Goal: Task Accomplishment & Management: Manage account settings

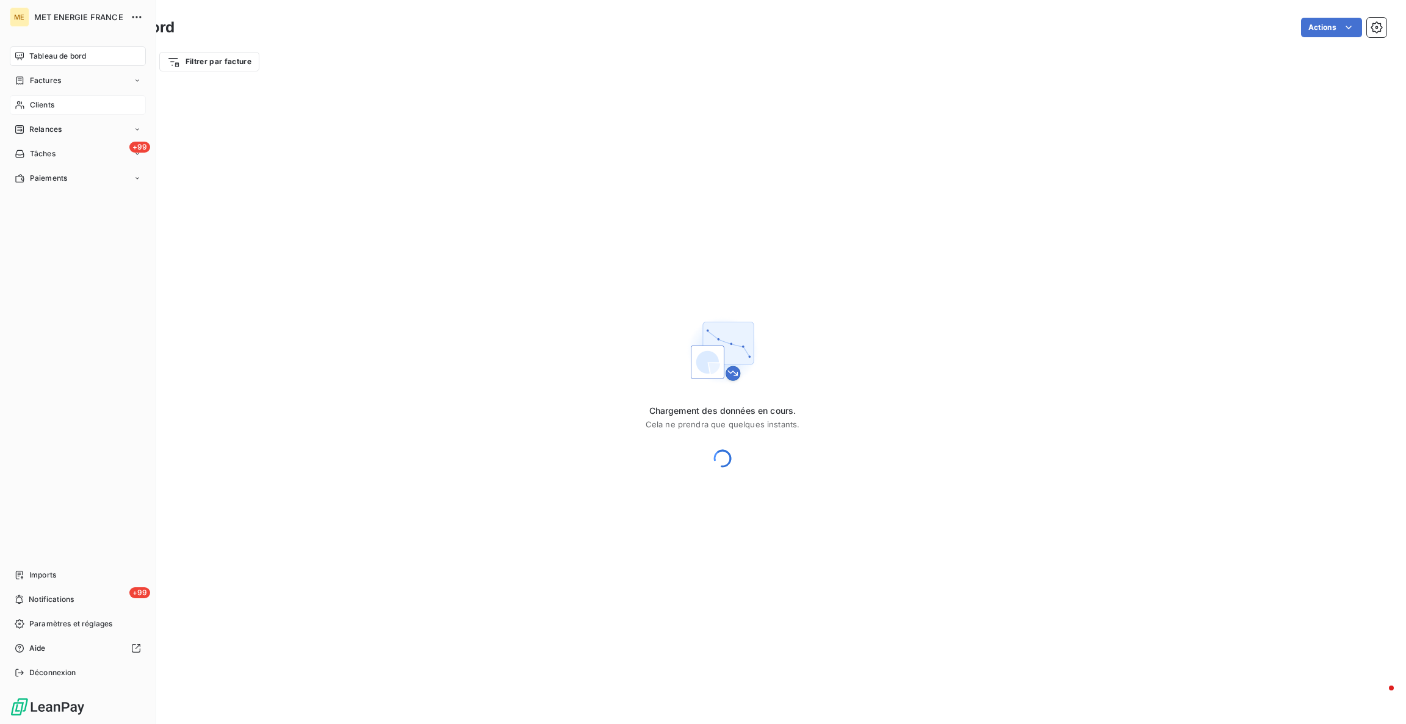
click at [43, 99] on span "Clients" at bounding box center [42, 104] width 24 height 11
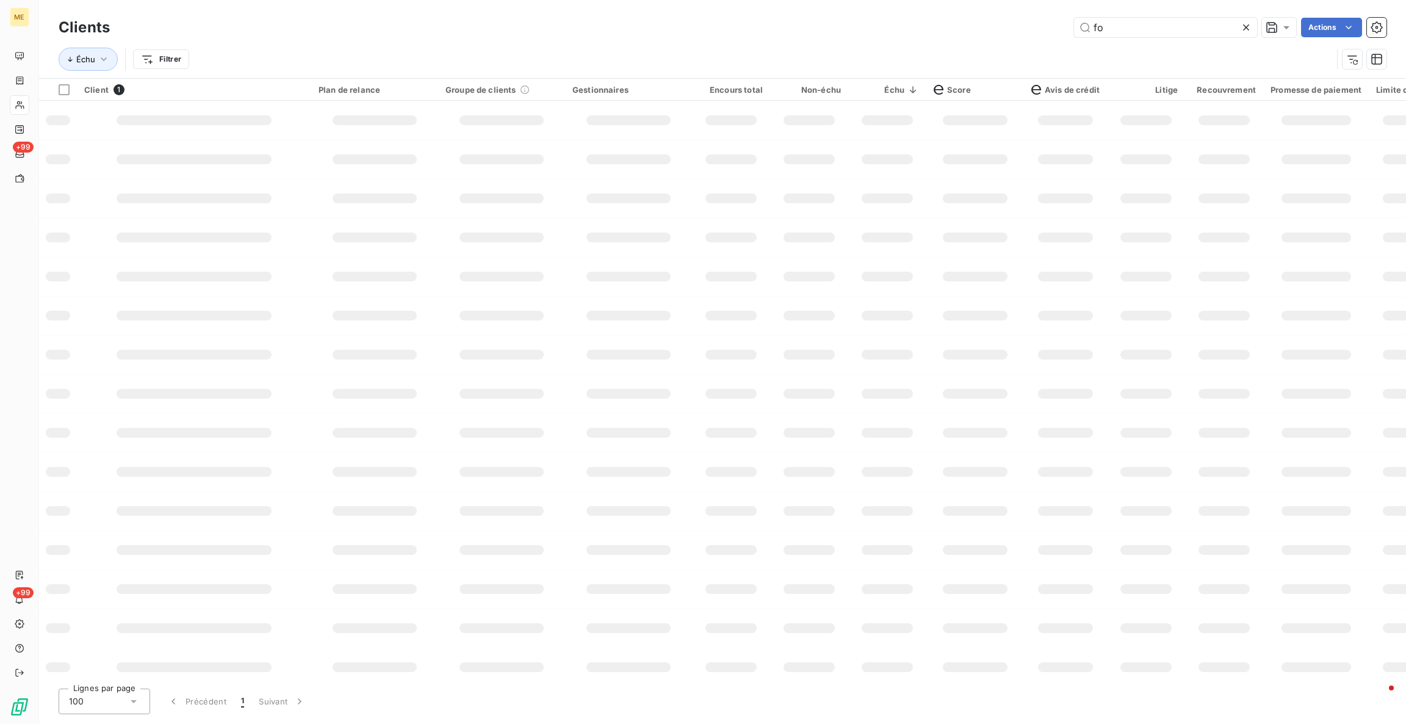
type input "f"
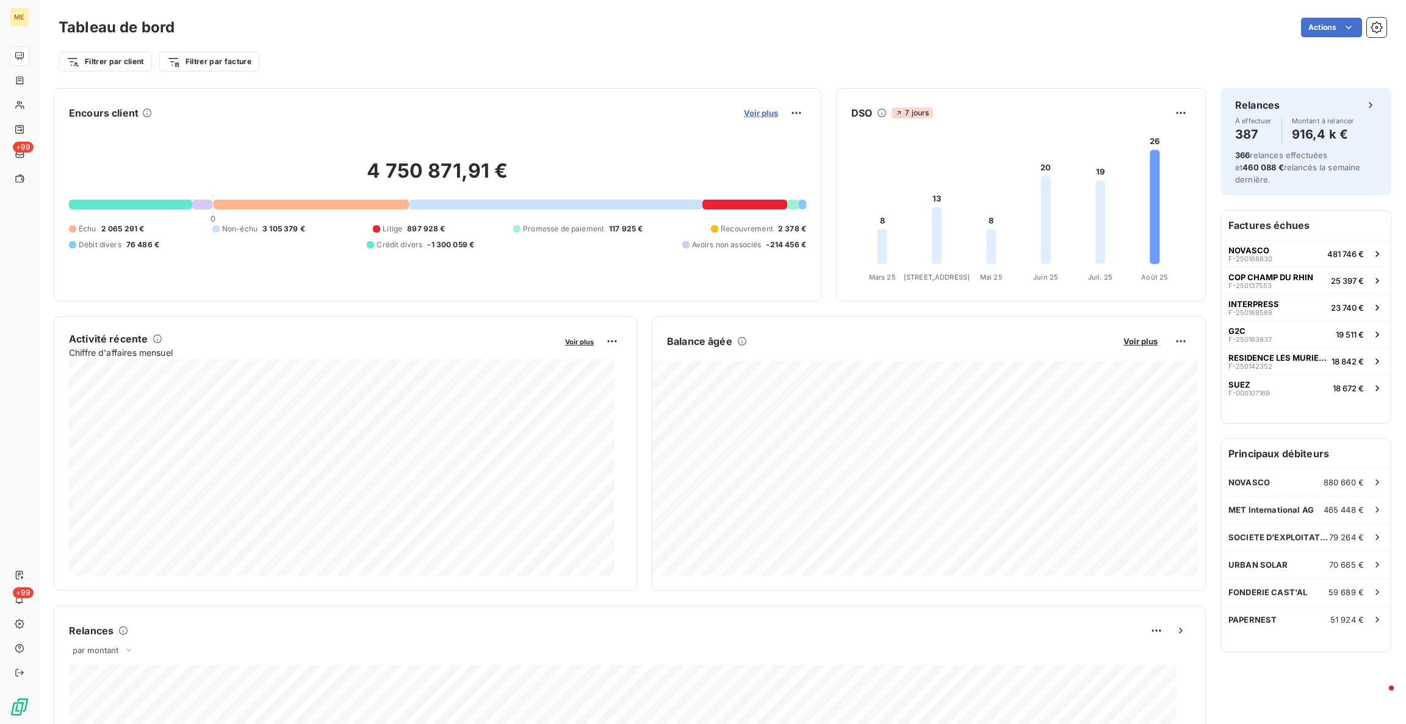
click at [762, 109] on span "Voir plus" at bounding box center [761, 113] width 34 height 10
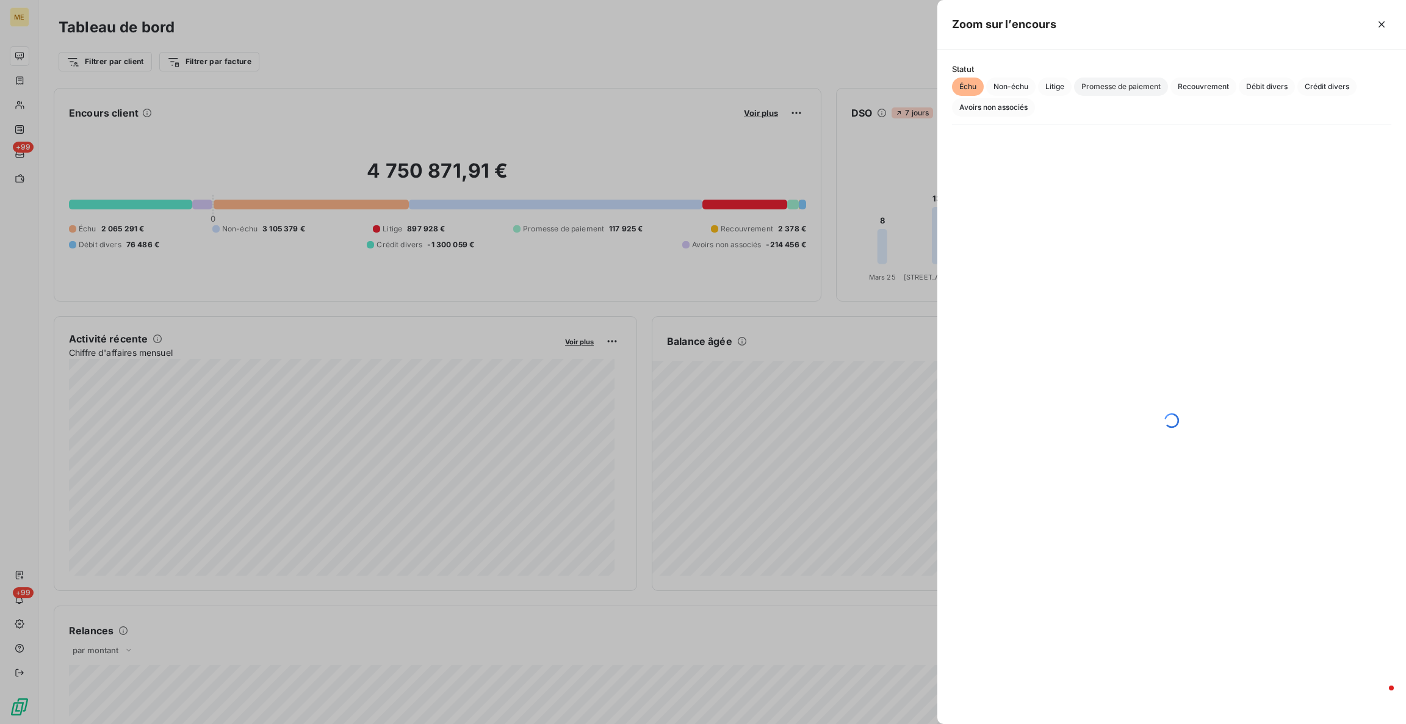
click at [1083, 89] on span "Promesse de paiement" at bounding box center [1121, 87] width 94 height 18
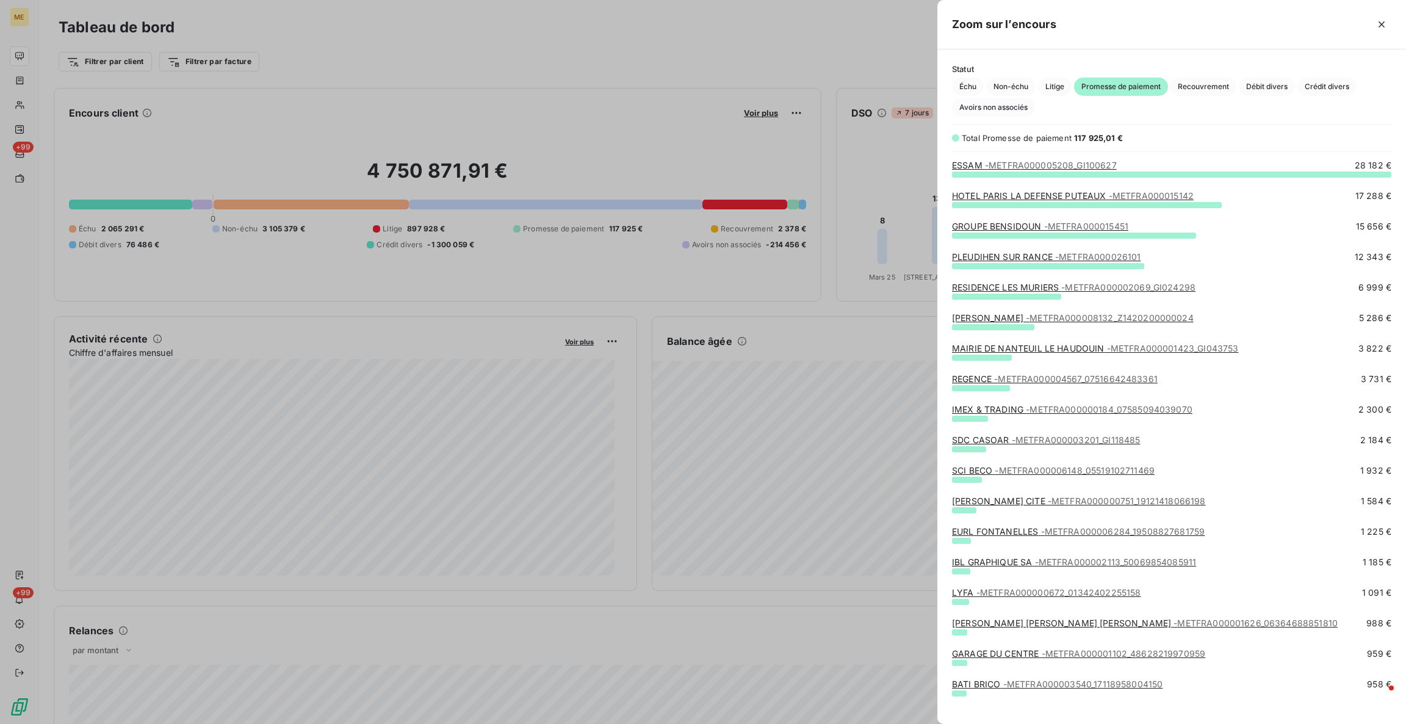
scroll to position [536, 455]
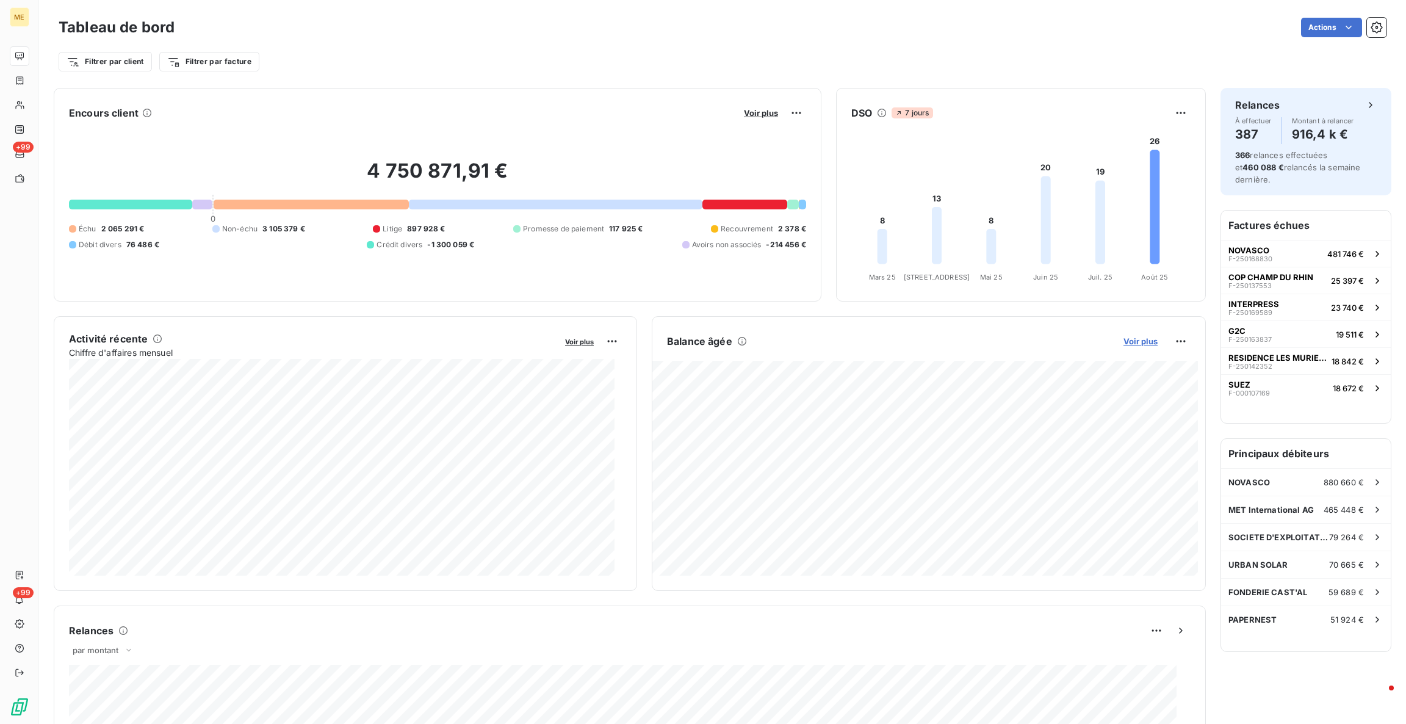
click at [1134, 346] on span "Voir plus" at bounding box center [1141, 341] width 34 height 10
click at [767, 119] on div "Voir plus" at bounding box center [773, 113] width 66 height 20
click at [766, 114] on span "Voir plus" at bounding box center [761, 113] width 34 height 10
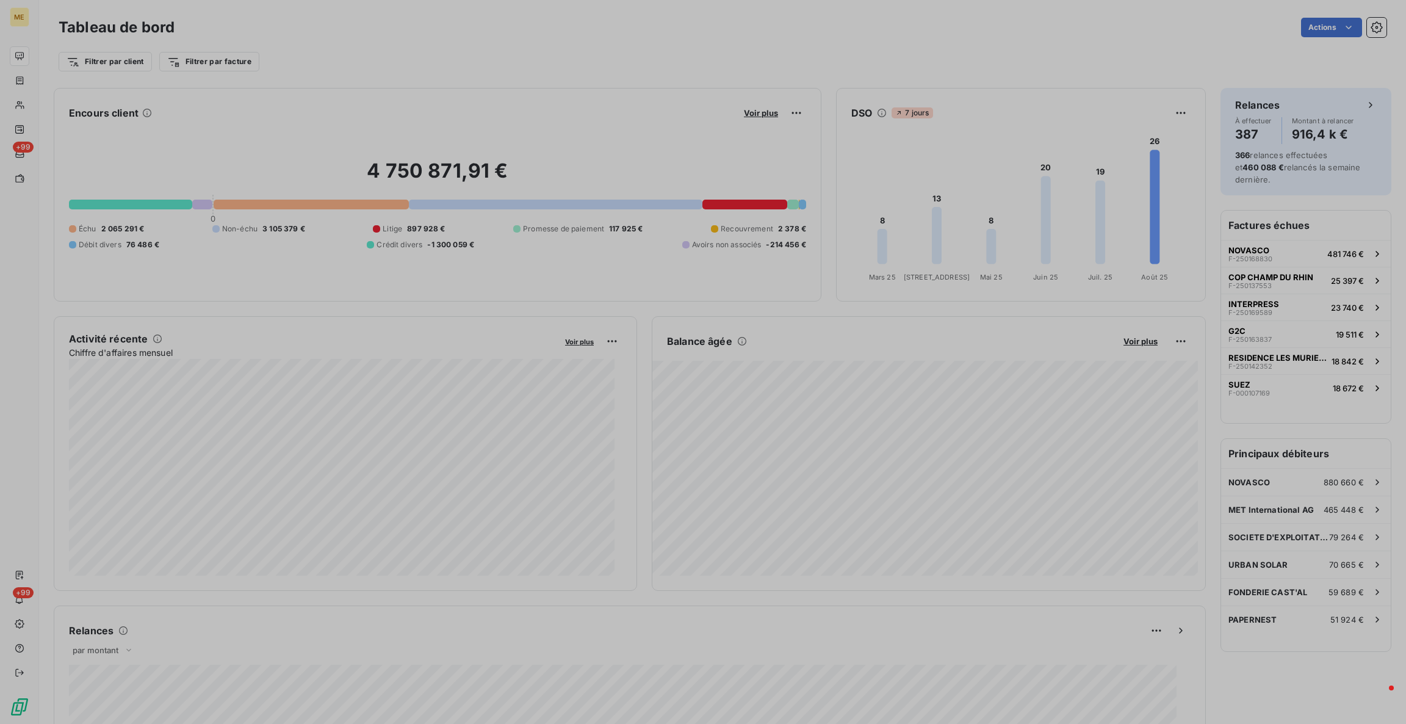
scroll to position [710, 455]
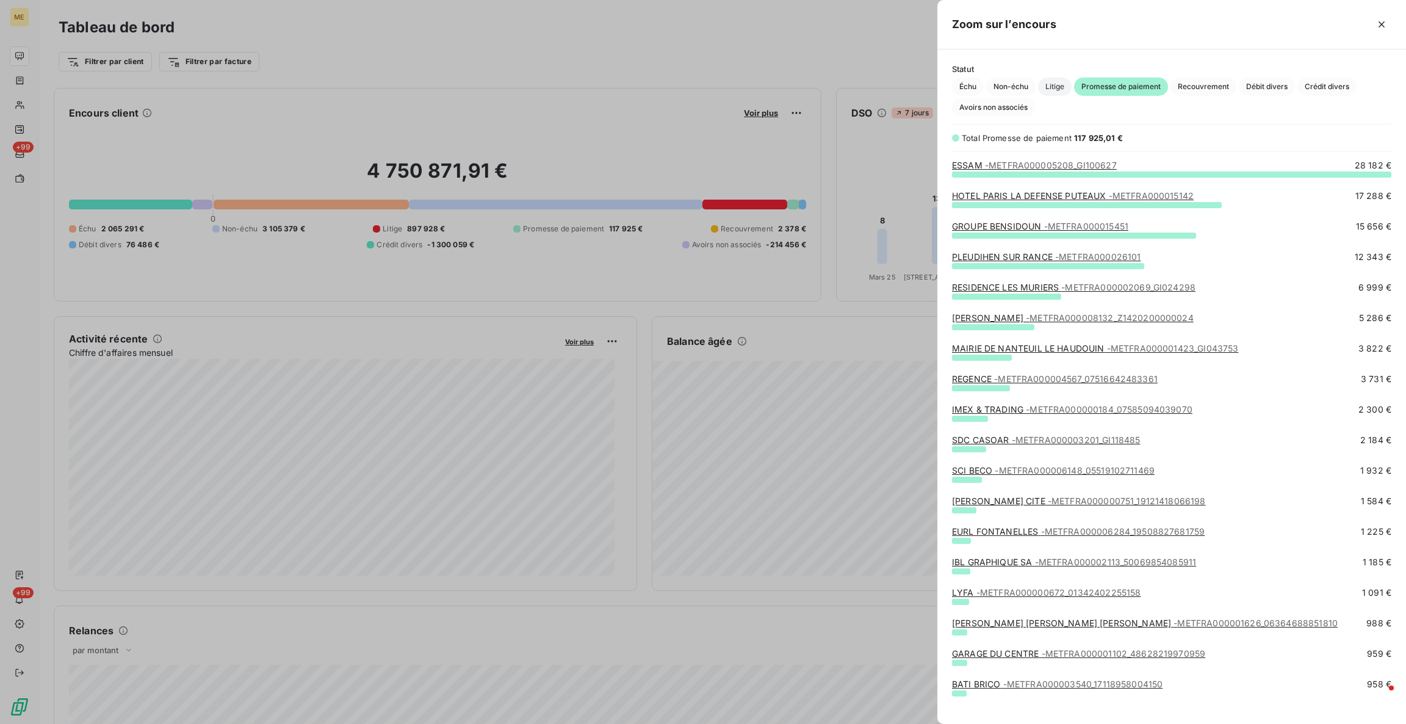
click at [1039, 87] on span "Litige" at bounding box center [1055, 87] width 34 height 18
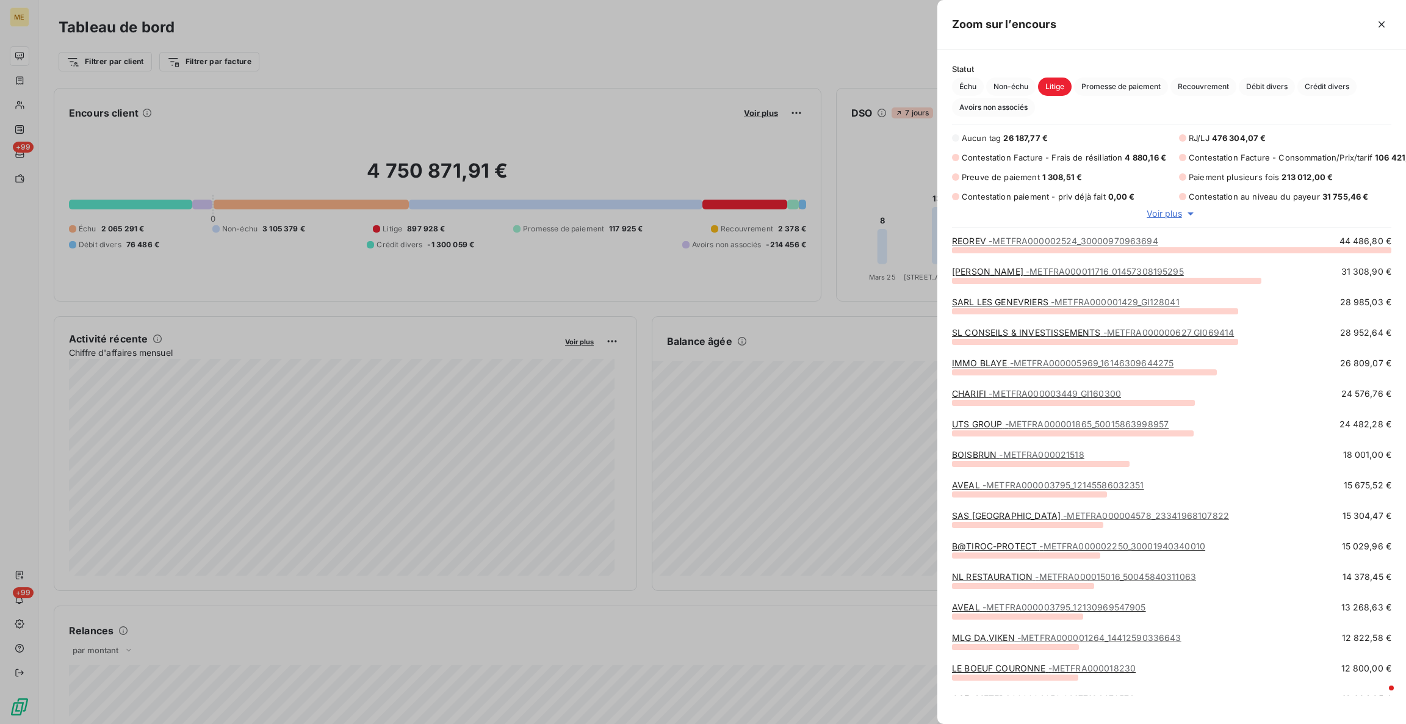
scroll to position [446, 455]
click at [1161, 215] on span "Voir plus" at bounding box center [1164, 214] width 35 height 12
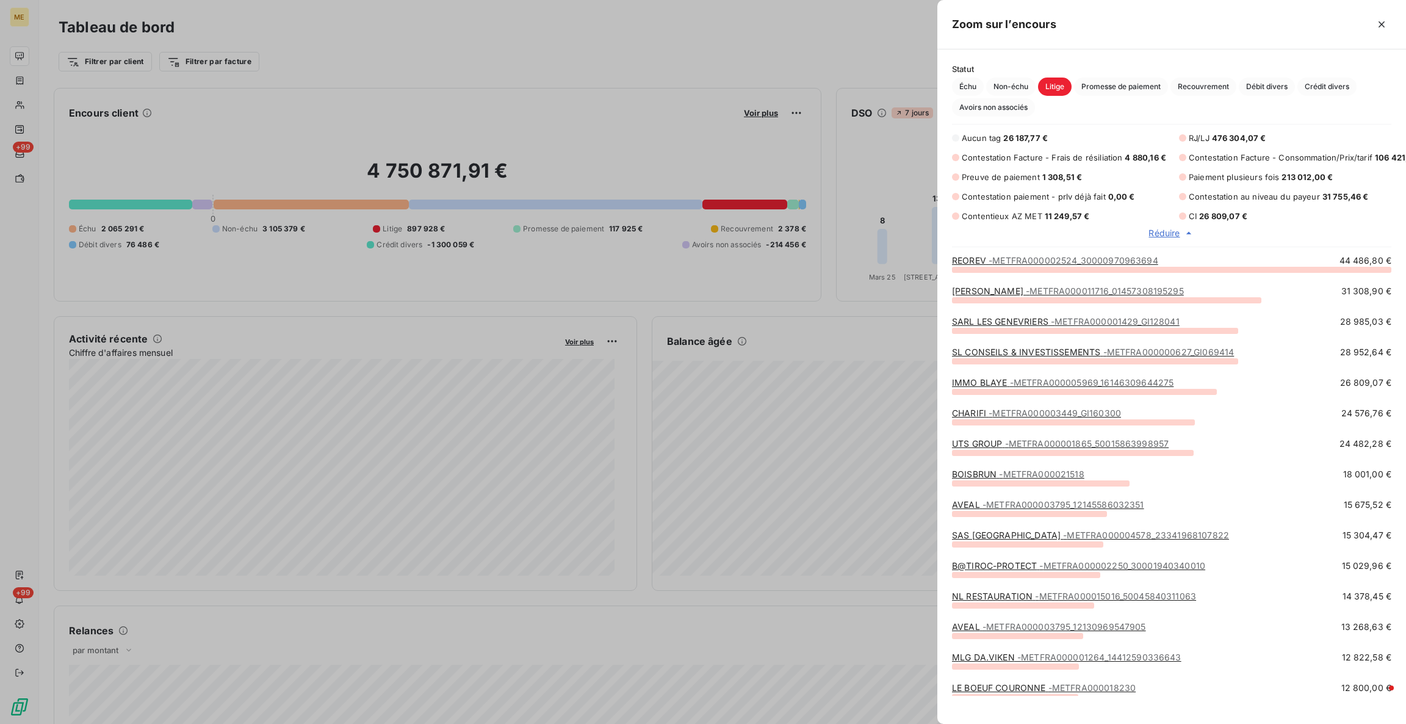
scroll to position [14, 14]
